Goal: Task Accomplishment & Management: Manage account settings

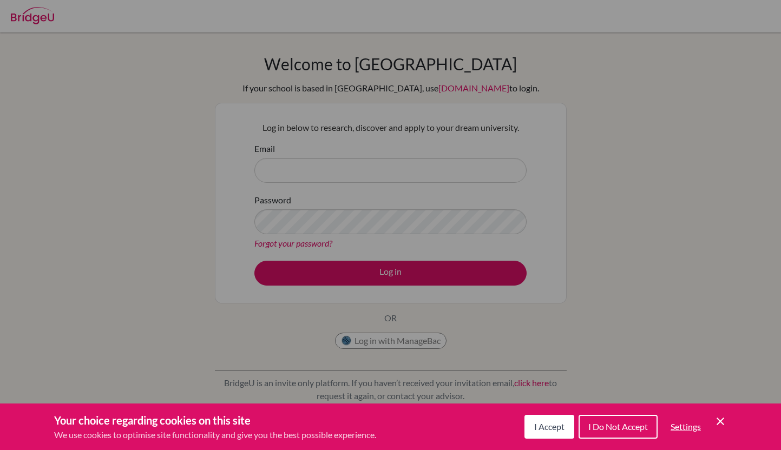
click at [544, 429] on span "I Accept" at bounding box center [549, 426] width 30 height 10
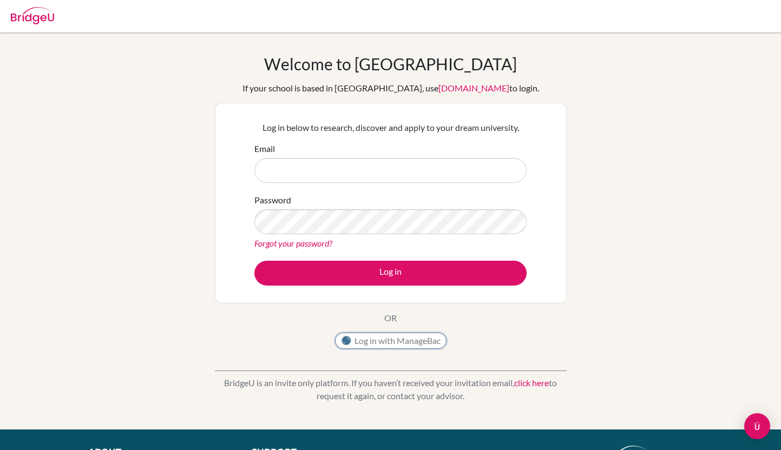
click at [409, 342] on button "Log in with ManageBac" at bounding box center [390, 341] width 111 height 16
type input "carlosf1@icsz.ch"
click at [361, 288] on div "Log in below to research, discover and apply to your dream university. Email ca…" at bounding box center [391, 203] width 286 height 178
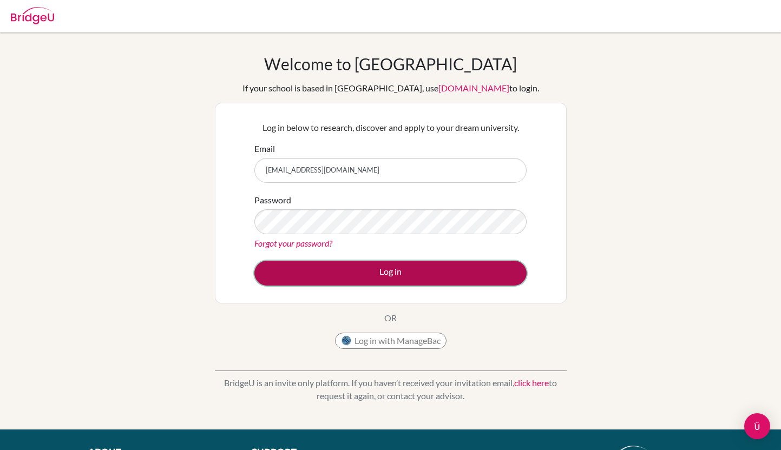
click at [352, 277] on button "Log in" at bounding box center [390, 273] width 272 height 25
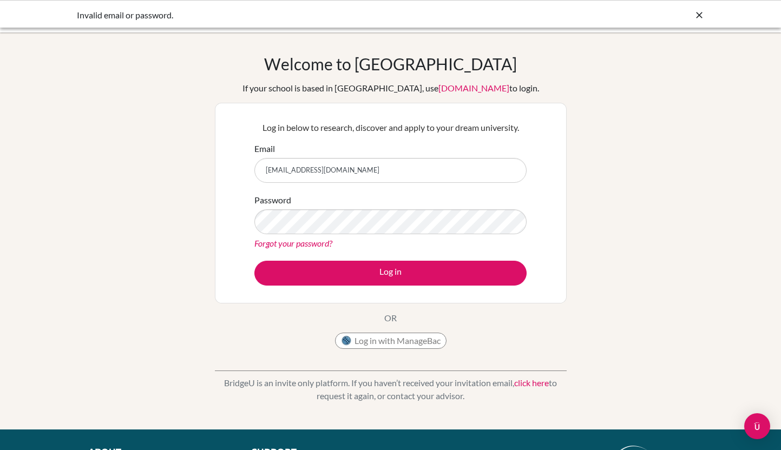
click at [309, 240] on link "Forgot your password?" at bounding box center [293, 243] width 78 height 10
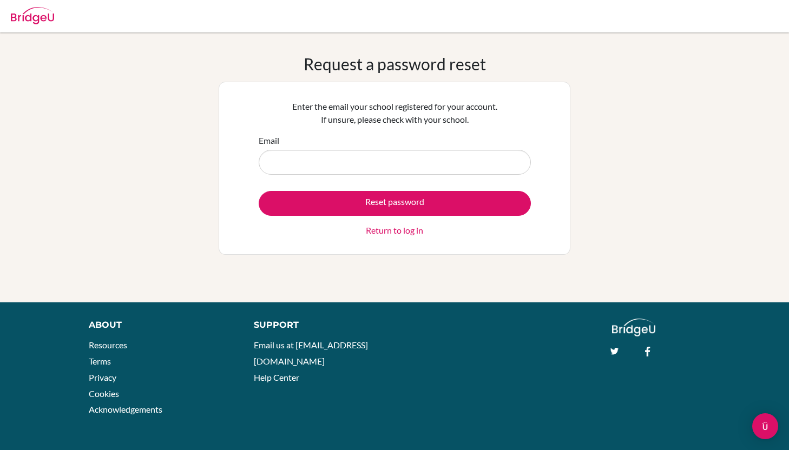
click at [323, 162] on input "Email" at bounding box center [395, 162] width 272 height 25
type input "[EMAIL_ADDRESS][DOMAIN_NAME]"
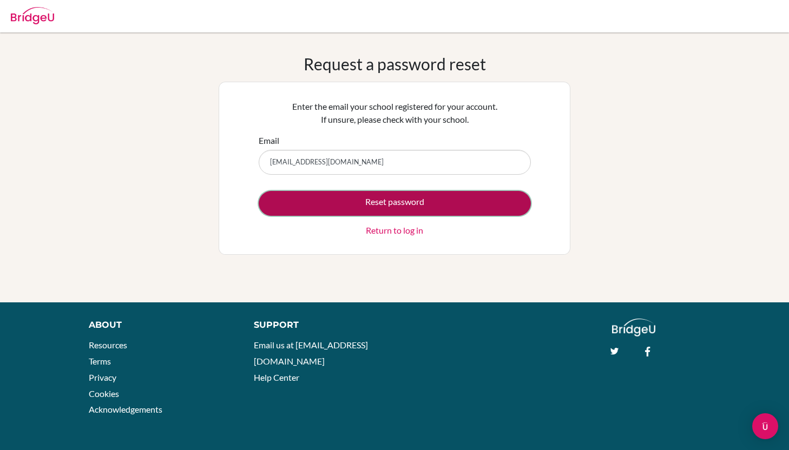
click at [341, 206] on button "Reset password" at bounding box center [395, 203] width 272 height 25
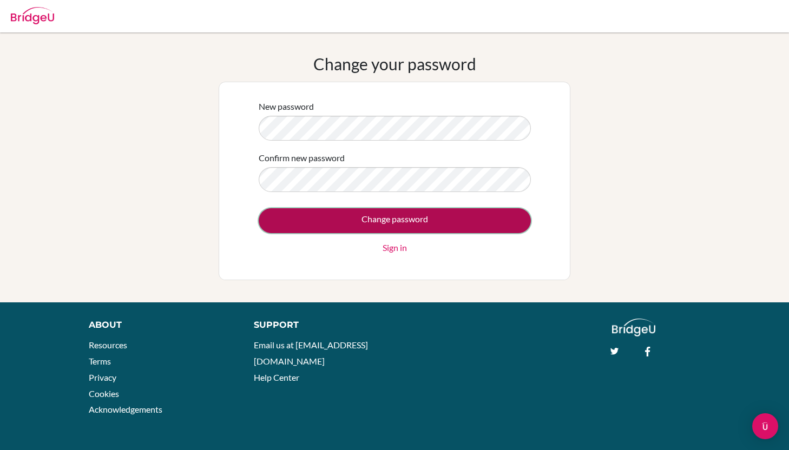
click at [424, 221] on input "Change password" at bounding box center [395, 220] width 272 height 25
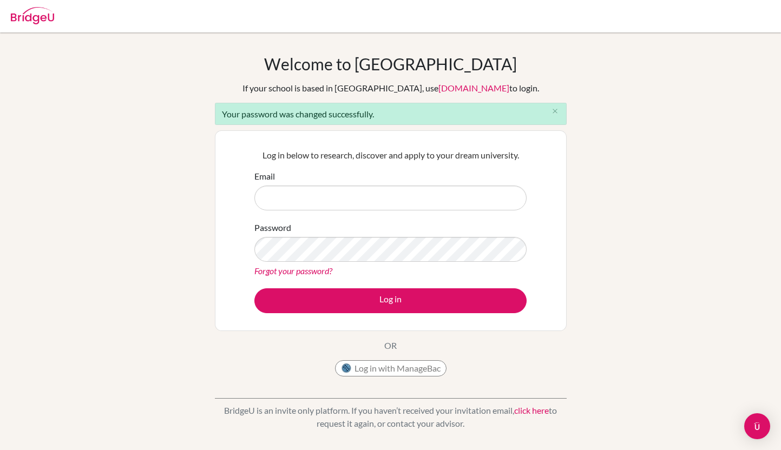
click at [360, 202] on input "Email" at bounding box center [390, 198] width 272 height 25
click at [335, 201] on input "Email" at bounding box center [390, 198] width 272 height 25
click at [322, 204] on input "Email" at bounding box center [390, 198] width 272 height 25
click at [313, 195] on input "Email" at bounding box center [390, 198] width 272 height 25
type input "[EMAIL_ADDRESS][DOMAIN_NAME]"
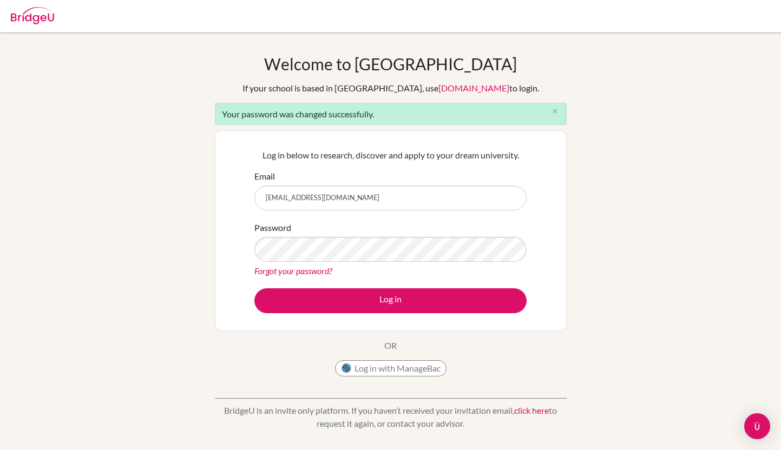
click at [354, 313] on div "Log in below to research, discover and apply to your dream university. Email [E…" at bounding box center [391, 231] width 286 height 178
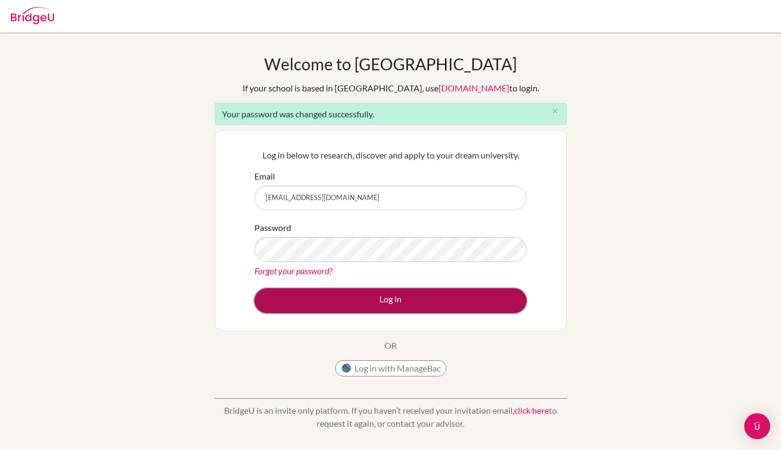
click at [346, 295] on button "Log in" at bounding box center [390, 300] width 272 height 25
